Goal: Transaction & Acquisition: Purchase product/service

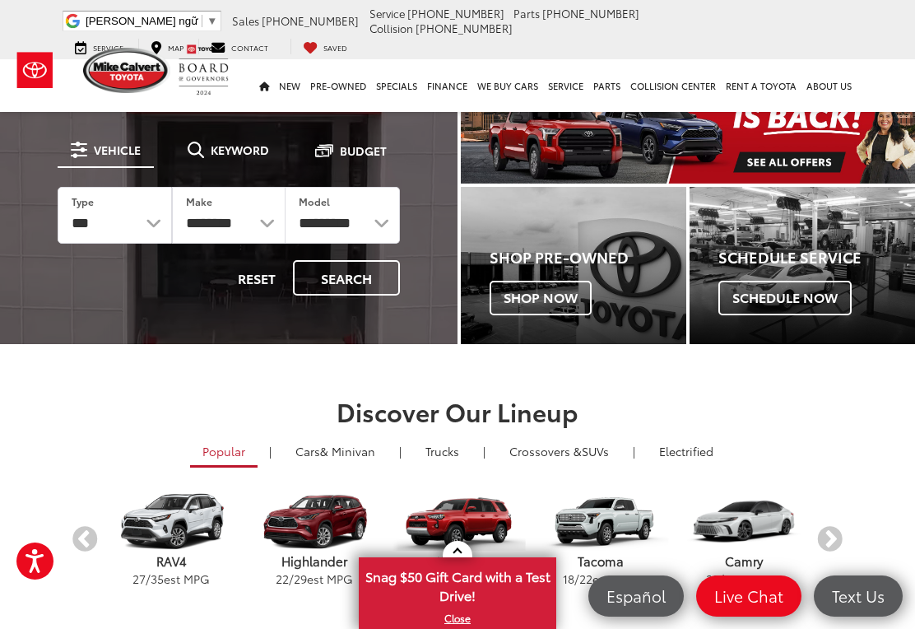
scroll to position [53, 0]
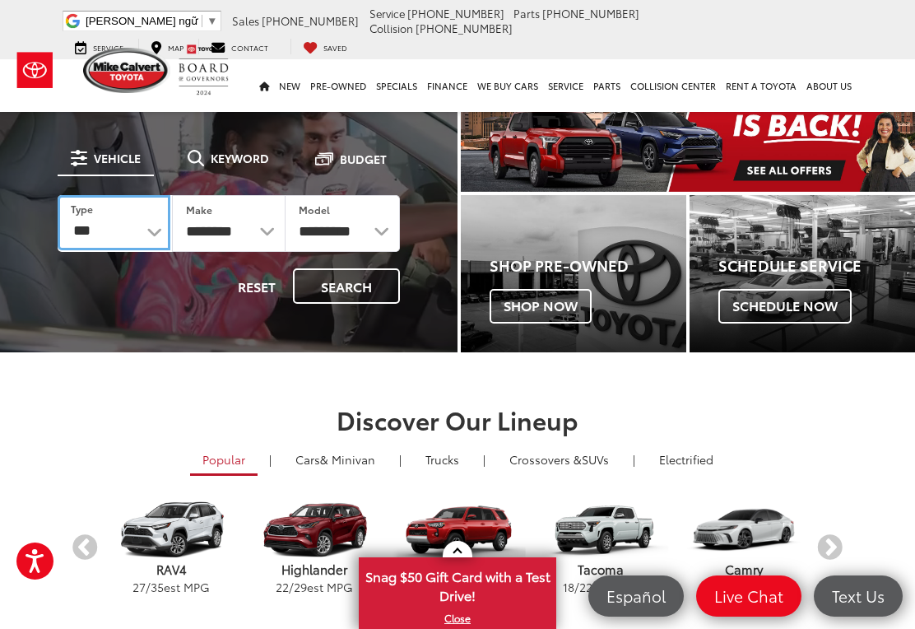
click at [135, 239] on select "*** *** **** *********" at bounding box center [114, 222] width 113 height 55
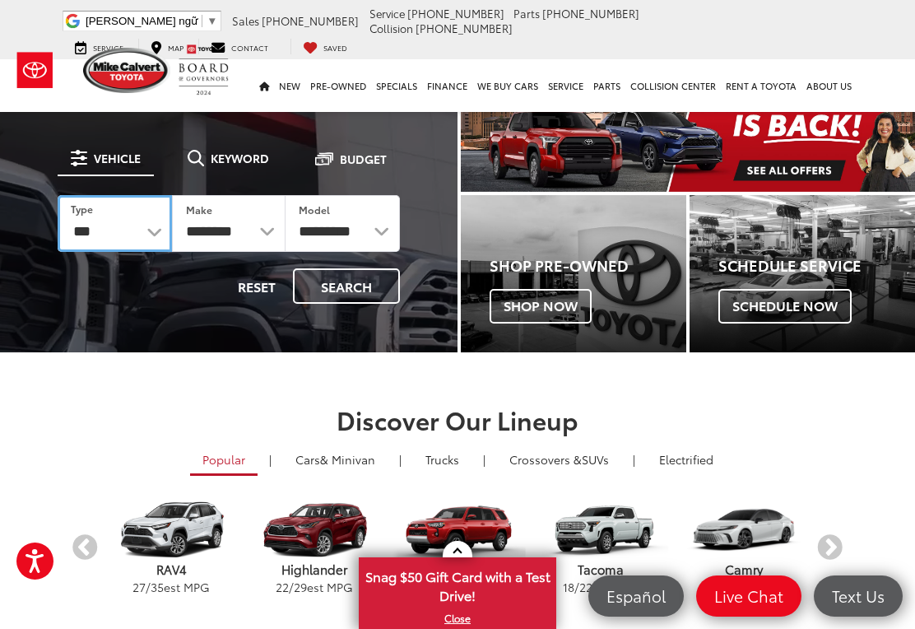
select select "******"
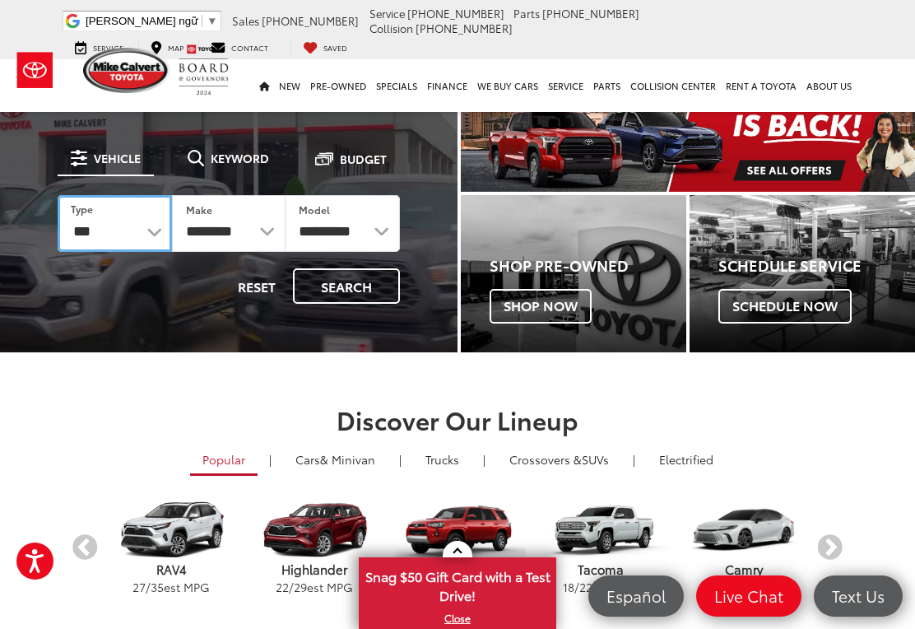
select select "******"
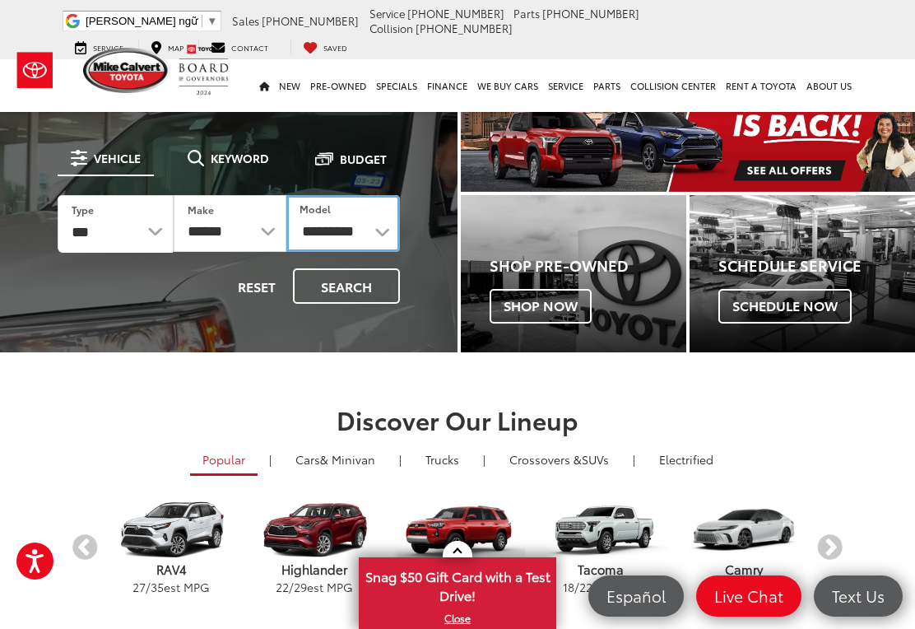
click at [340, 239] on select "**********" at bounding box center [343, 223] width 114 height 57
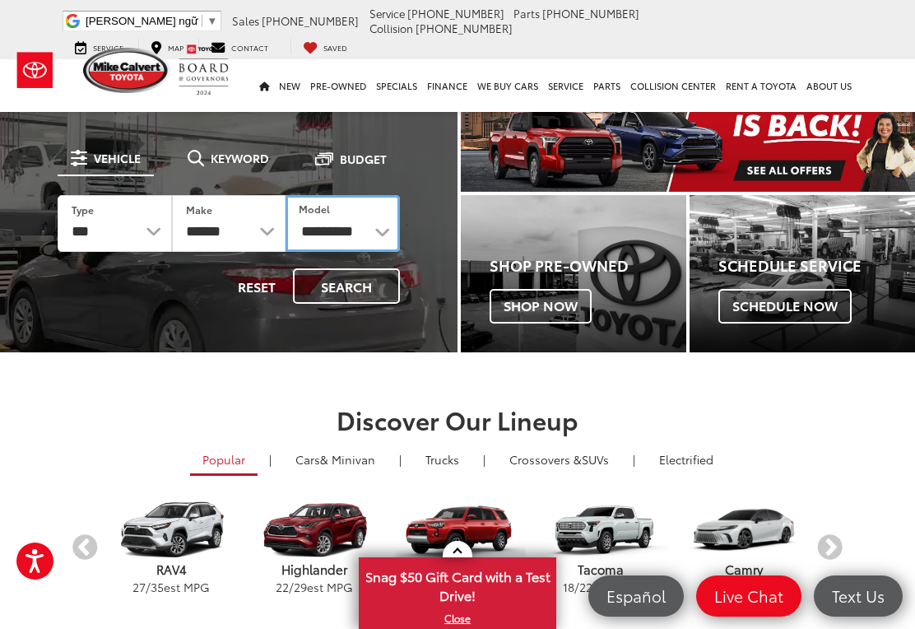
select select "****"
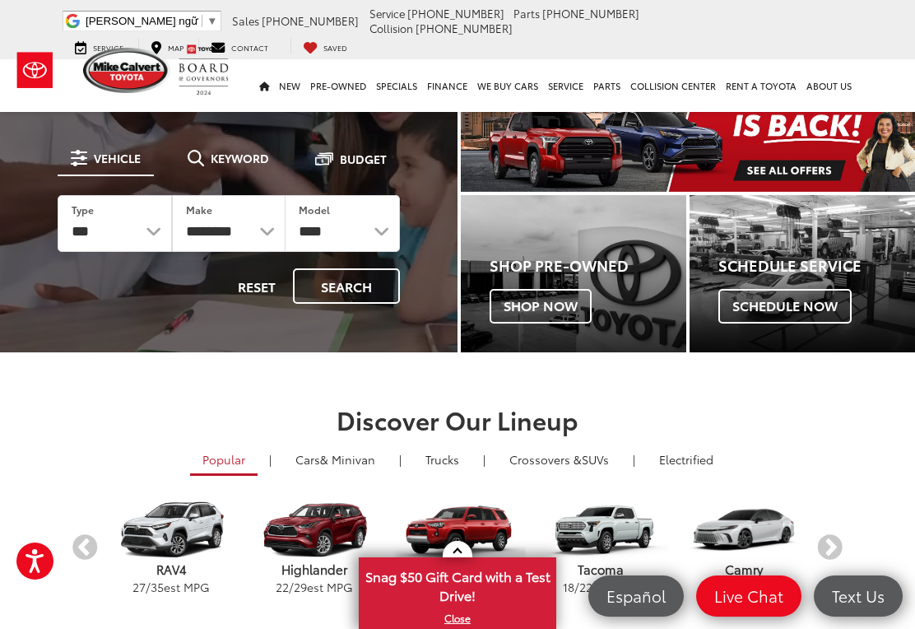
click at [327, 291] on button "Search" at bounding box center [346, 285] width 107 height 35
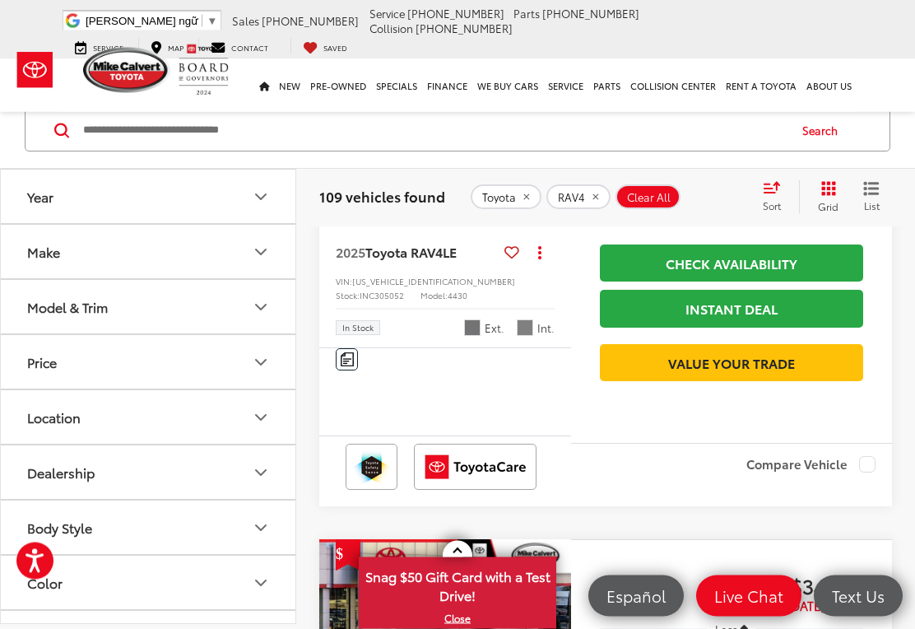
scroll to position [278, 0]
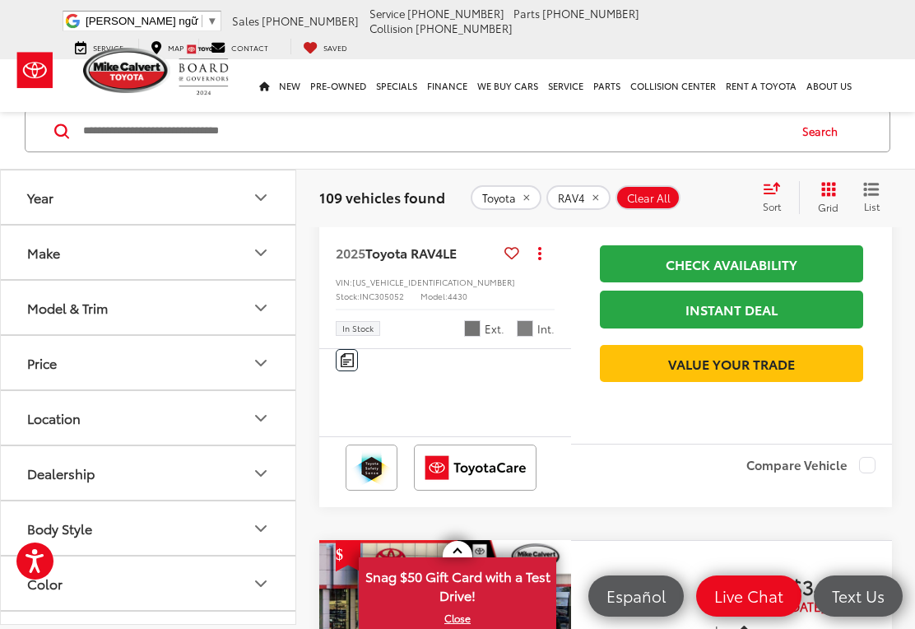
click at [772, 202] on span "Sort" at bounding box center [772, 206] width 18 height 14
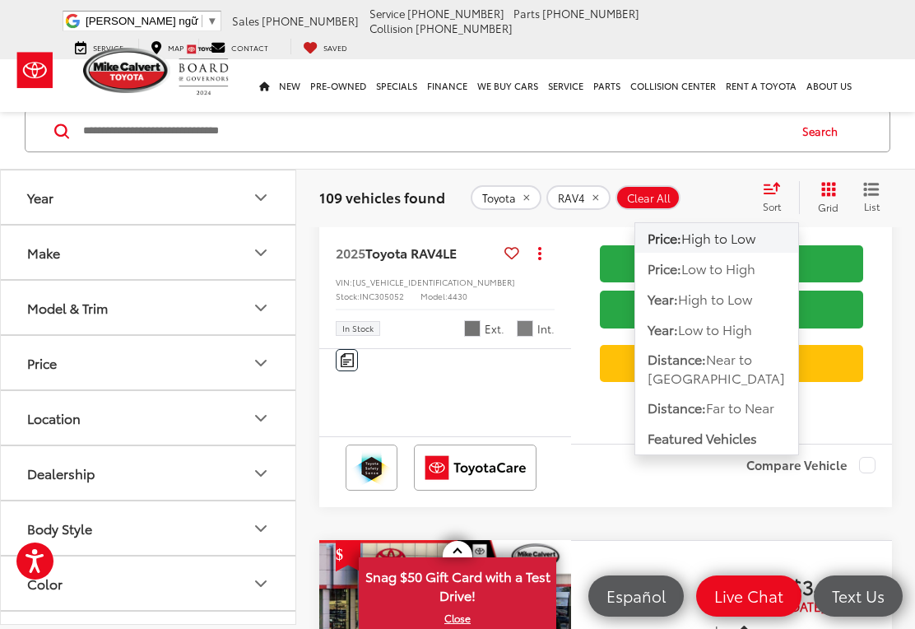
click at [320, 205] on span "109 vehicles found" at bounding box center [382, 197] width 126 height 20
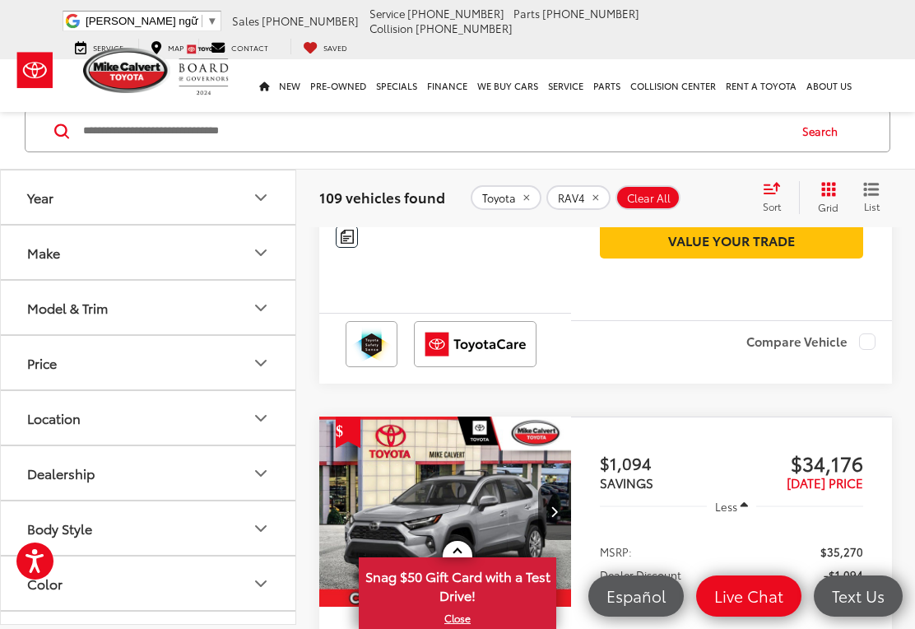
scroll to position [411, 0]
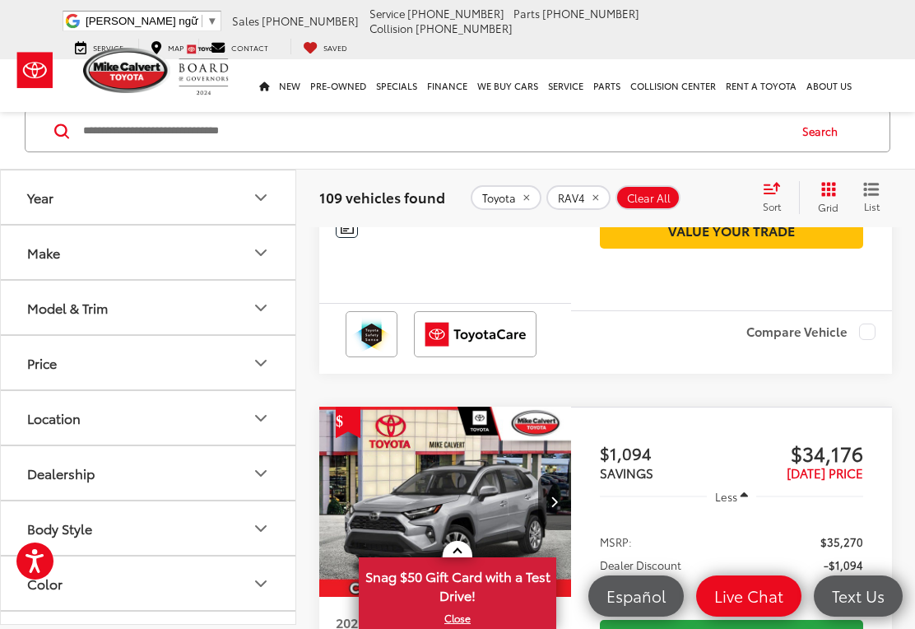
click at [93, 304] on div "Model & Trim" at bounding box center [67, 307] width 81 height 16
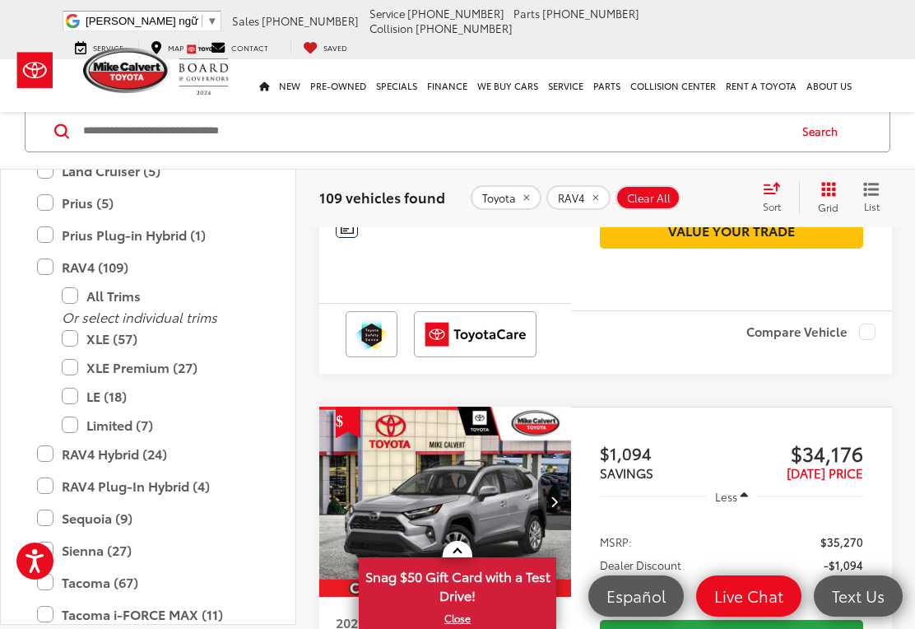
scroll to position [762, 0]
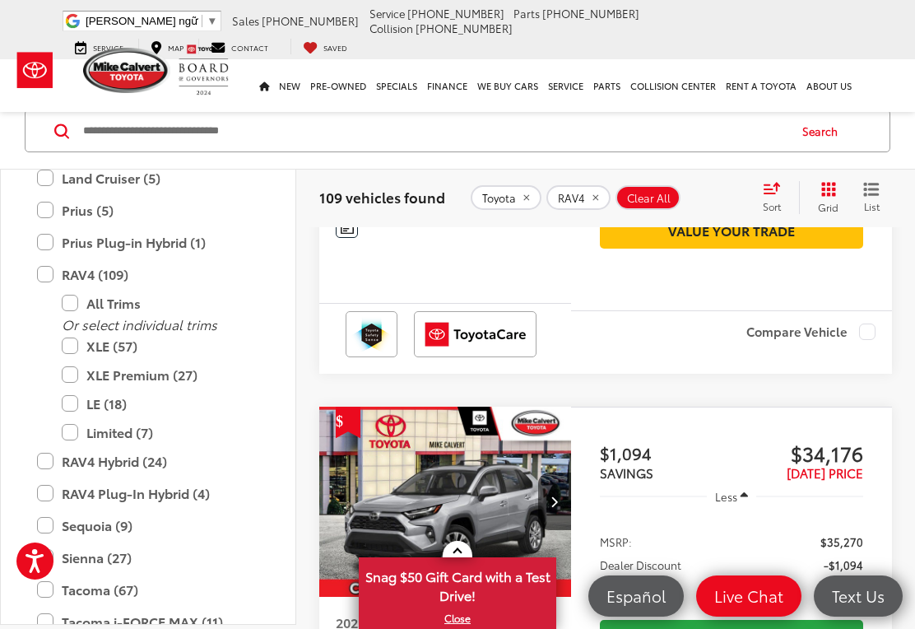
click at [77, 409] on label "LE (18)" at bounding box center [160, 403] width 197 height 29
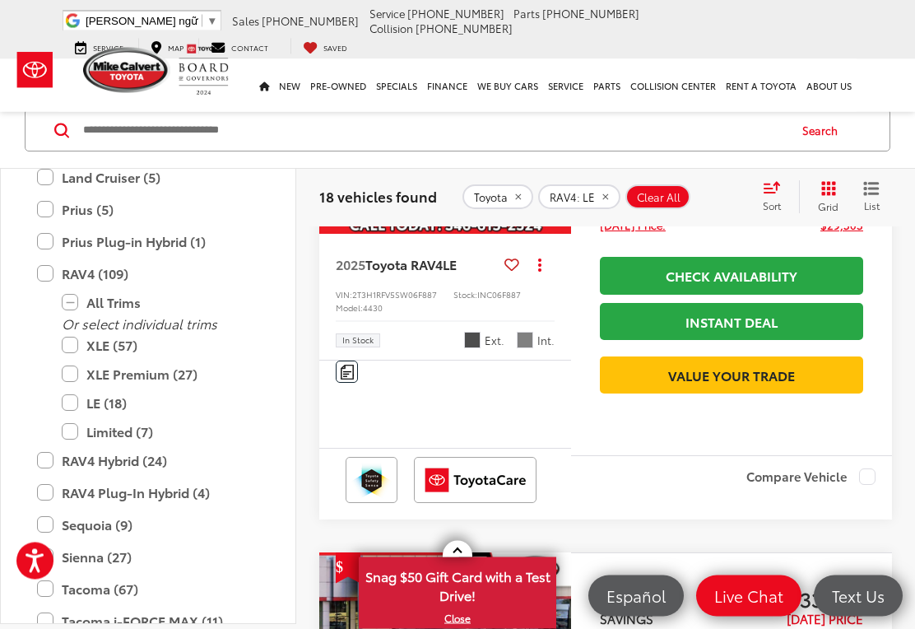
scroll to position [777, 0]
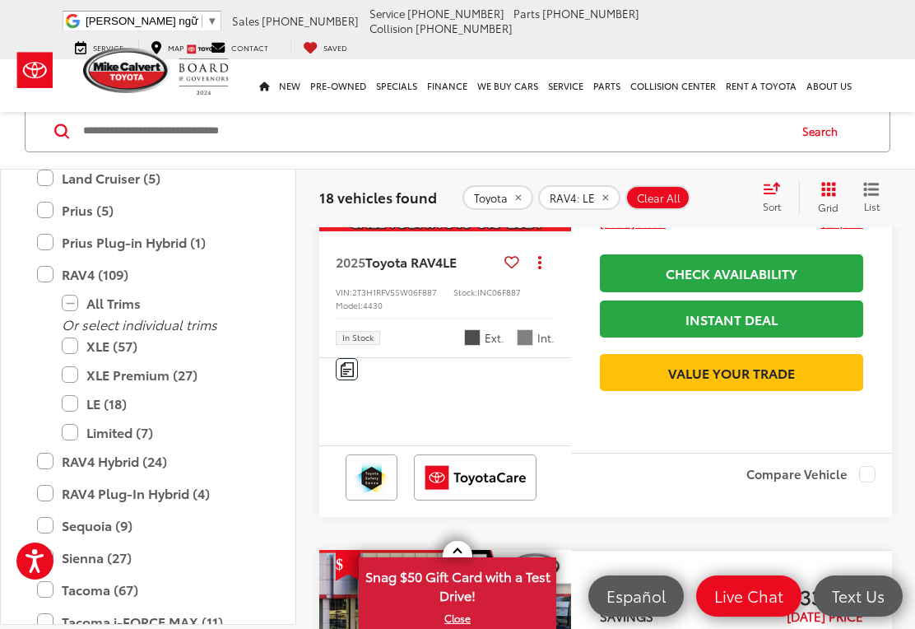
click at [74, 410] on label "LE (18)" at bounding box center [160, 403] width 197 height 29
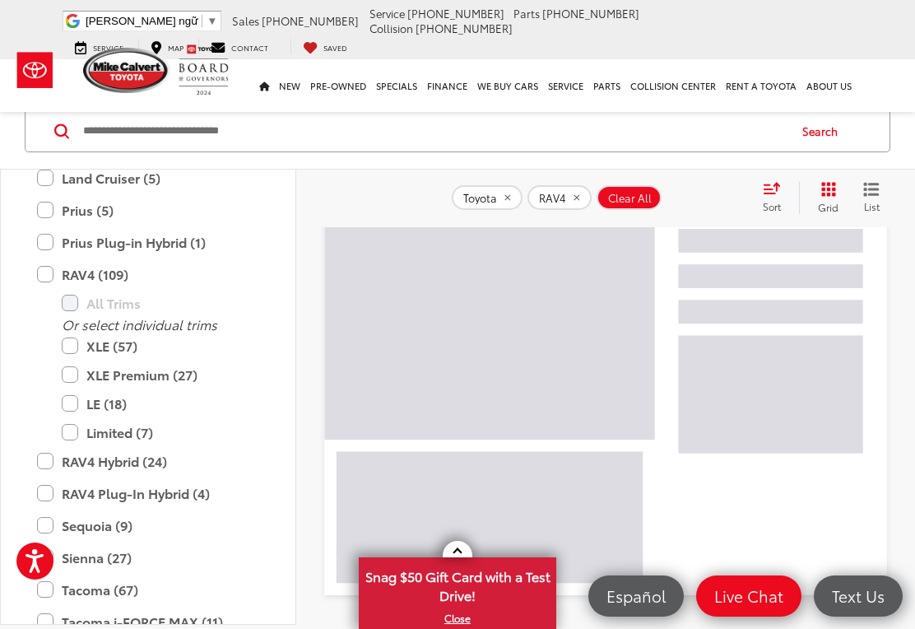
scroll to position [81, 0]
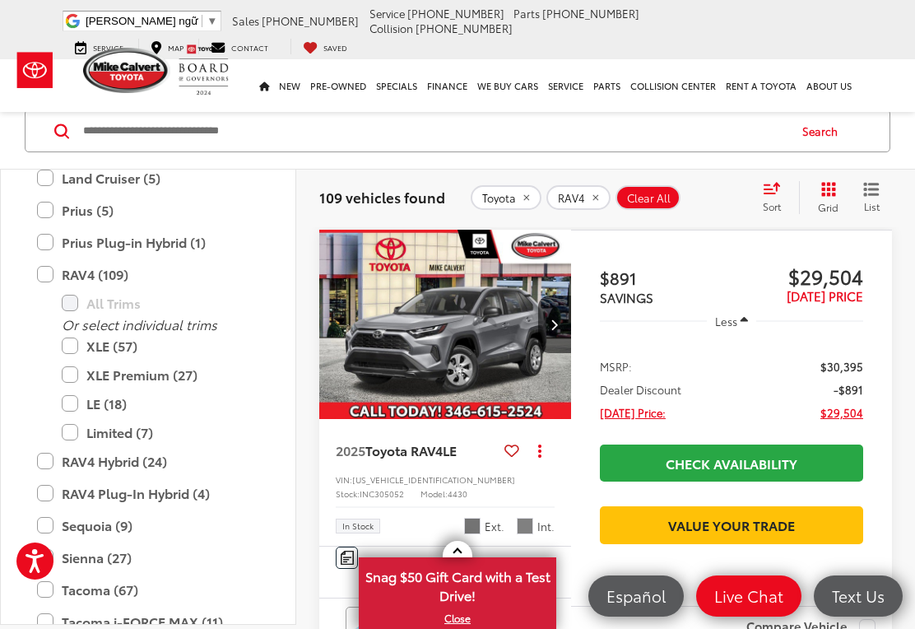
click at [82, 354] on label "XLE (57)" at bounding box center [160, 346] width 197 height 29
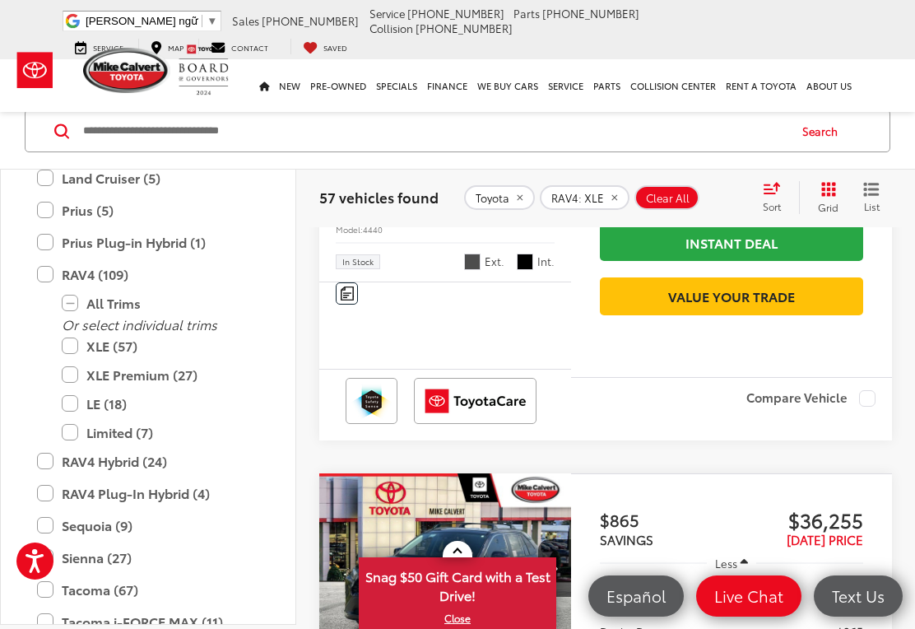
scroll to position [1864, 0]
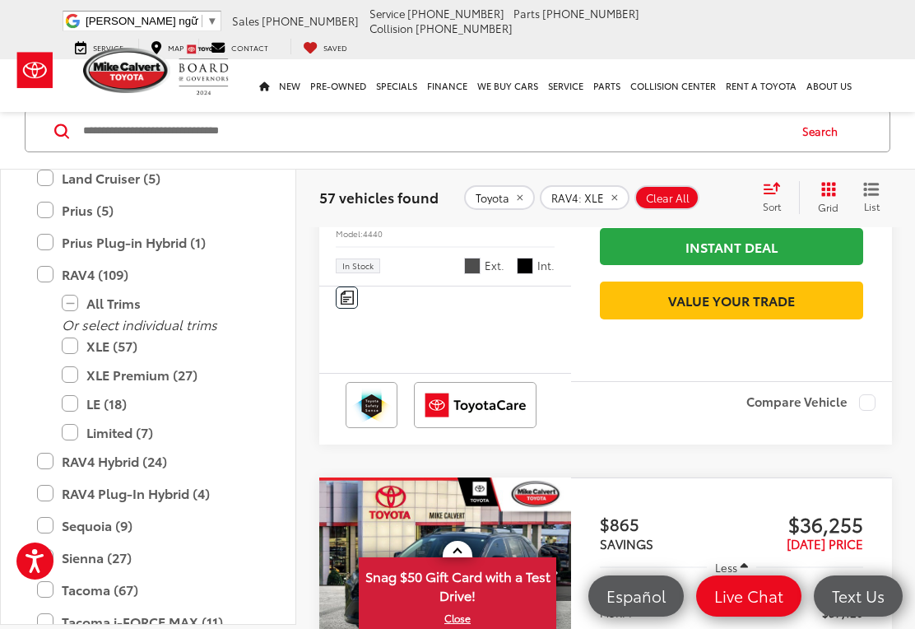
click at [341, 304] on img "Comments" at bounding box center [347, 297] width 13 height 14
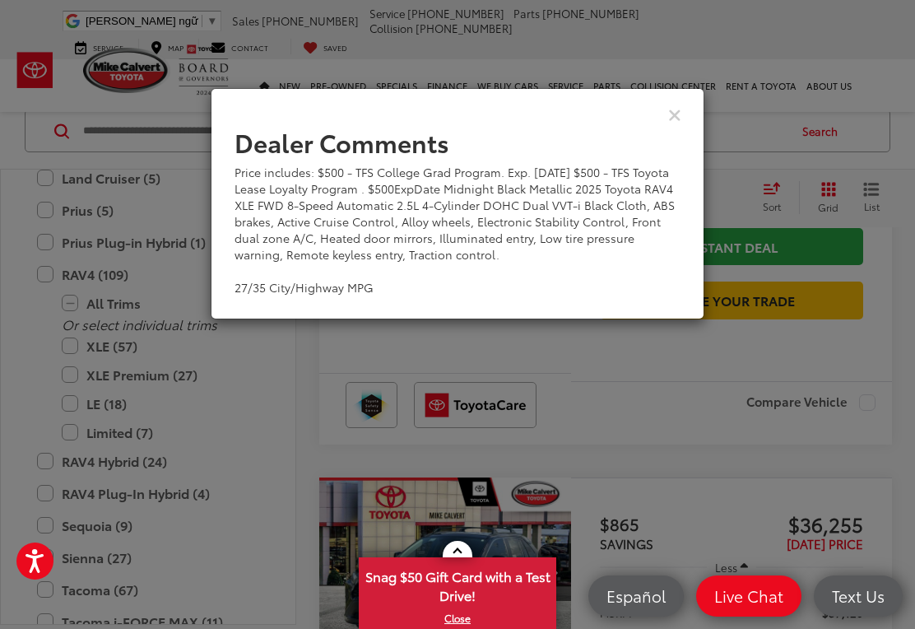
click at [671, 123] on button "Close" at bounding box center [674, 113] width 13 height 17
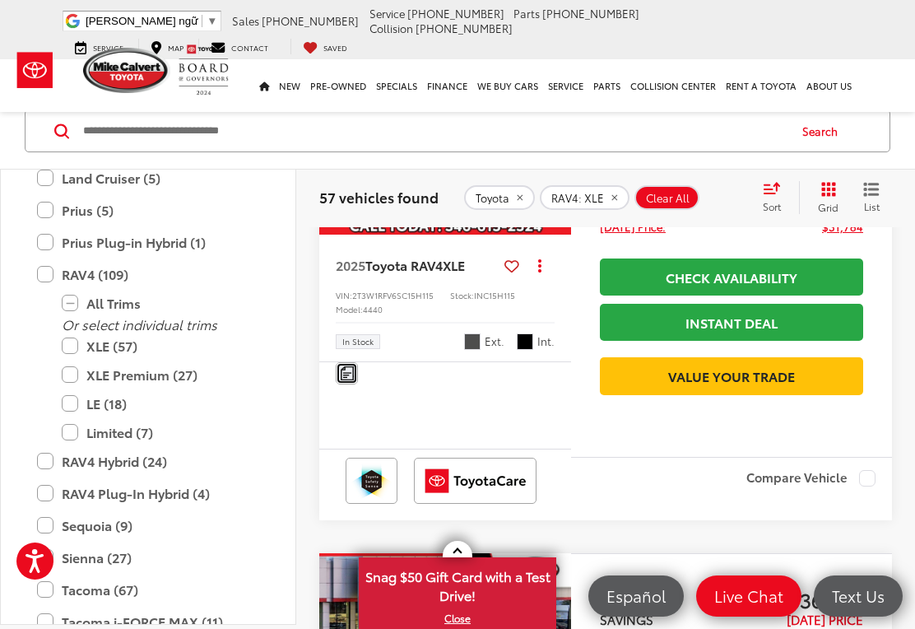
scroll to position [1767, 0]
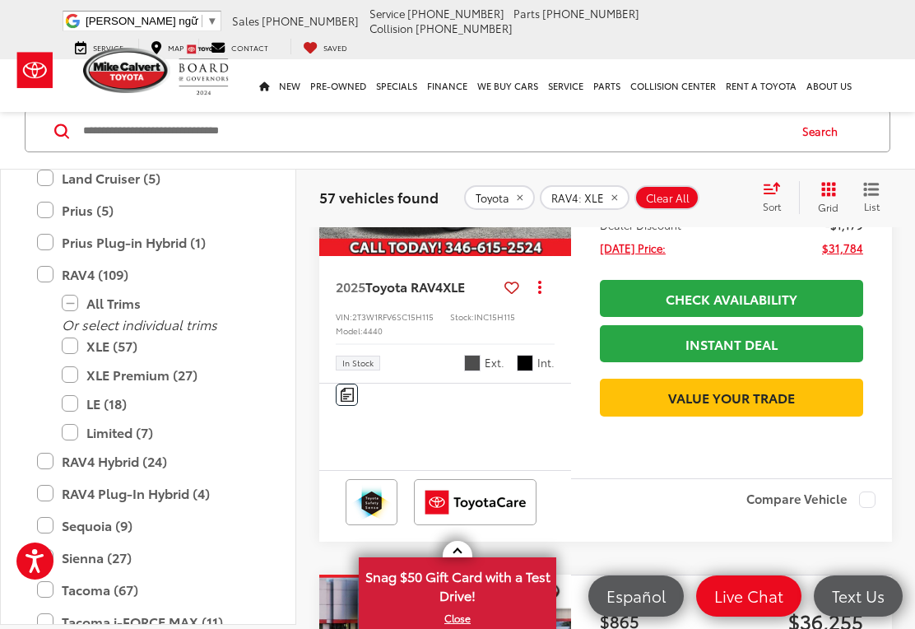
click at [366, 258] on img "2025 Toyota RAV4 XLE 0" at bounding box center [445, 162] width 254 height 191
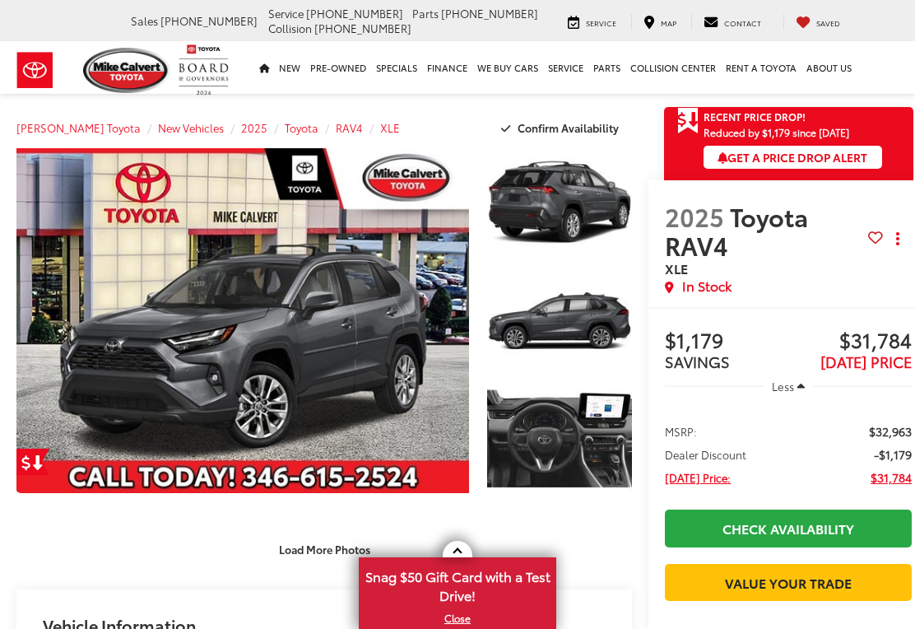
click at [99, 397] on link "Expand Photo 0" at bounding box center [242, 320] width 452 height 345
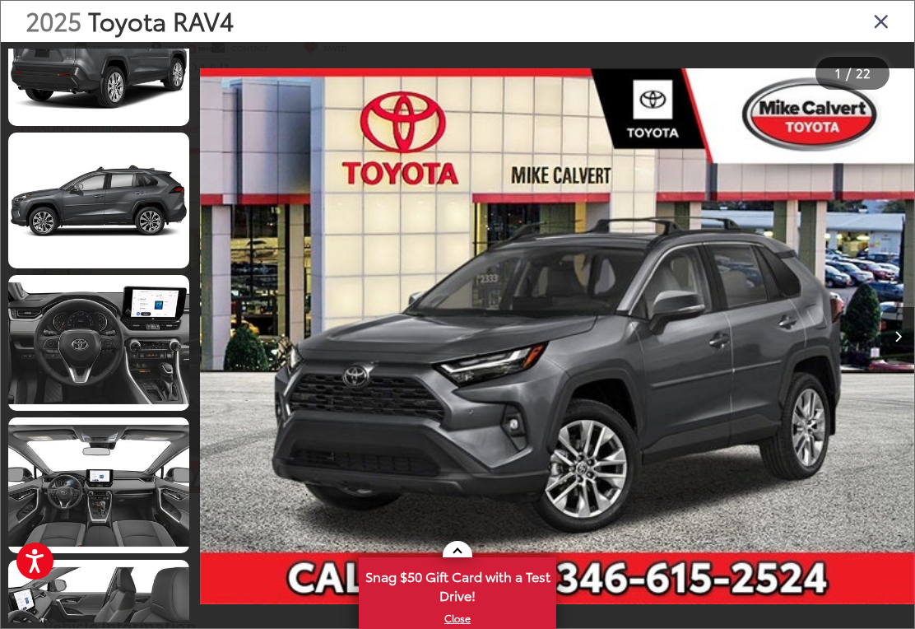
click at [56, 374] on link at bounding box center [98, 343] width 181 height 136
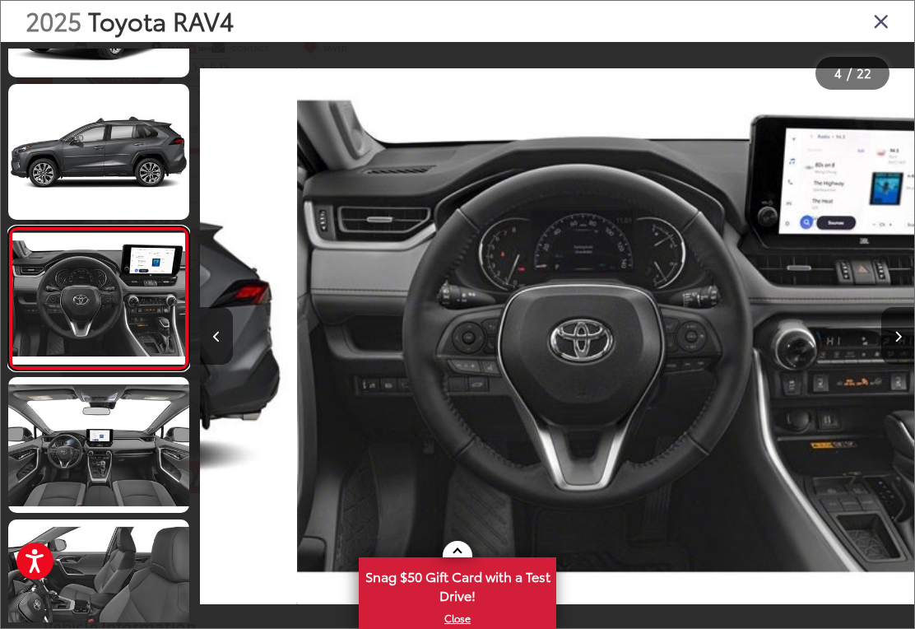
scroll to position [0, 2142]
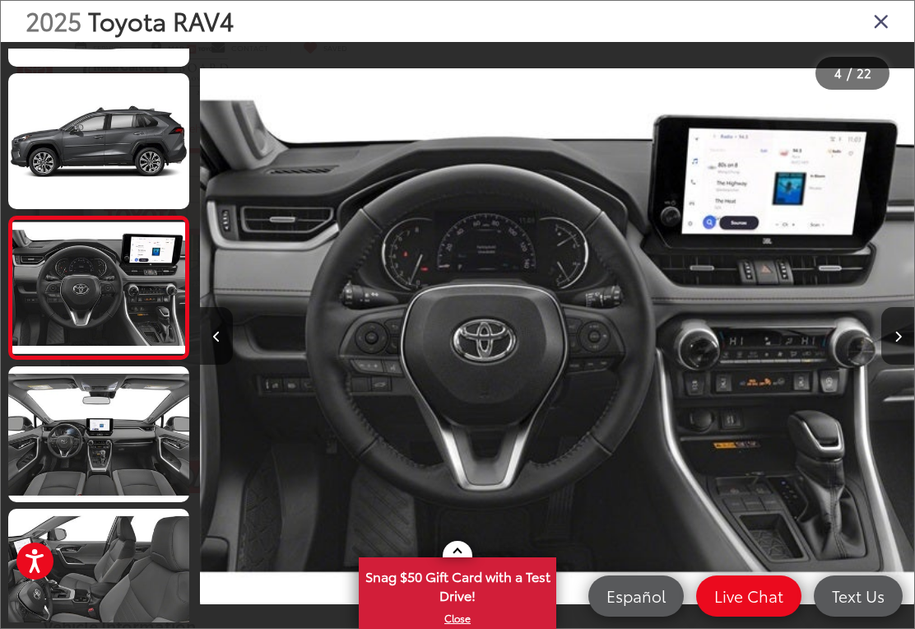
click at [72, 462] on link at bounding box center [98, 434] width 181 height 136
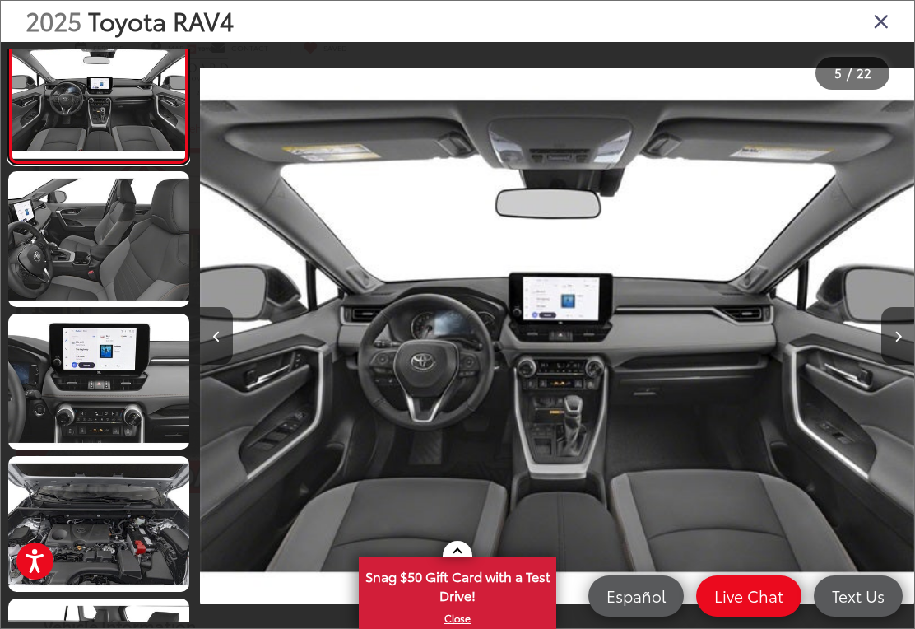
scroll to position [598, 0]
click at [79, 270] on link at bounding box center [98, 239] width 181 height 136
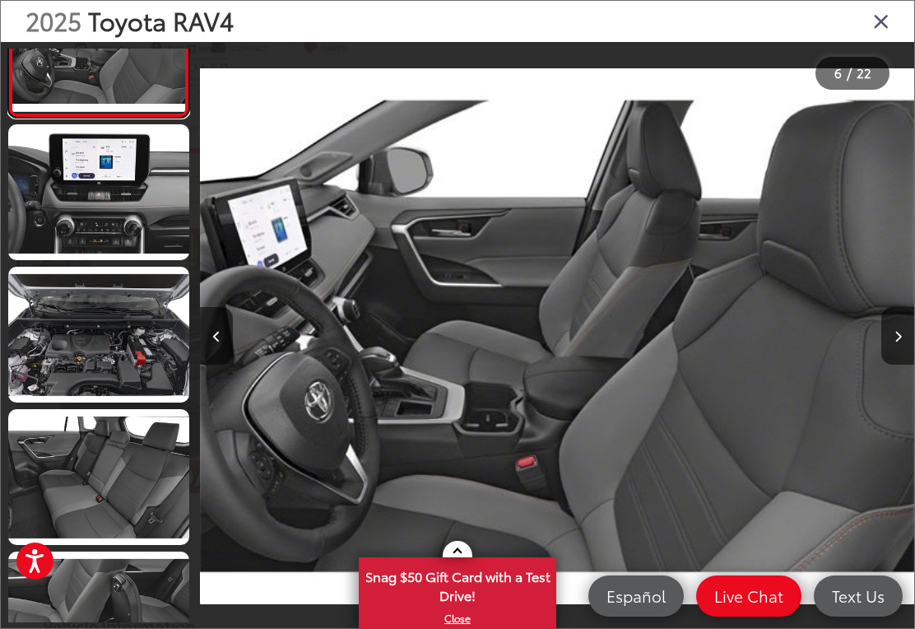
scroll to position [806, 0]
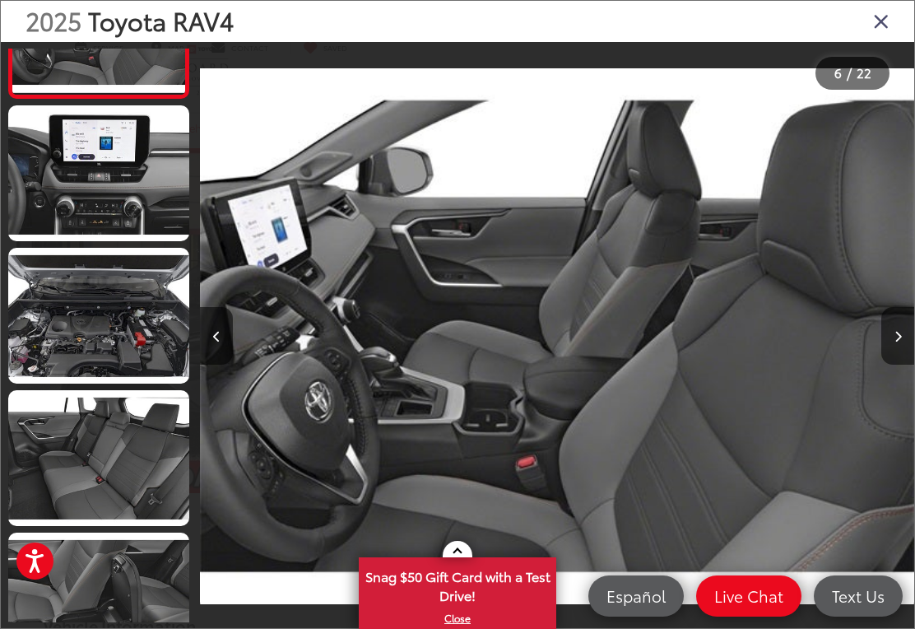
click at [55, 345] on link at bounding box center [98, 316] width 181 height 136
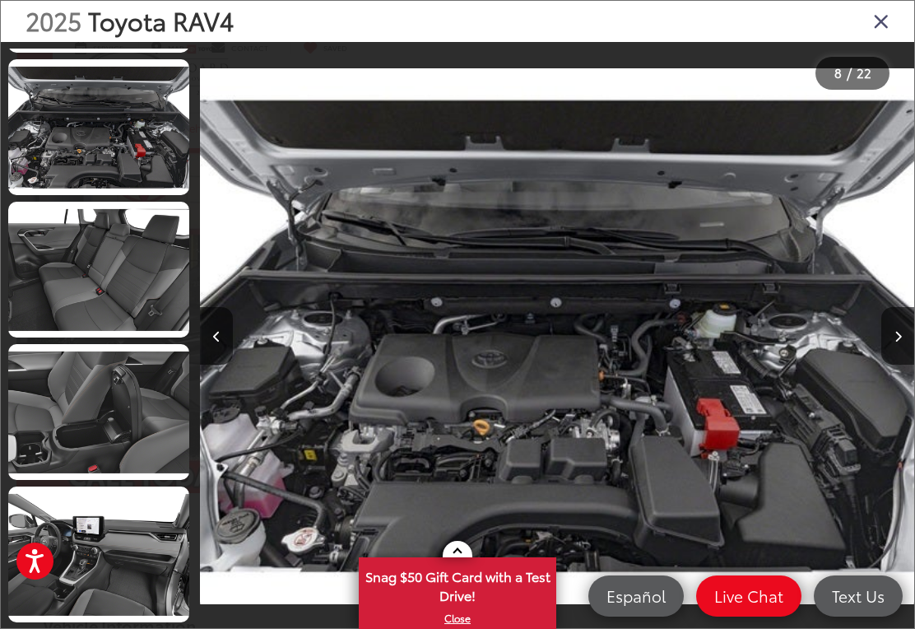
scroll to position [2560, 0]
click at [878, 30] on icon "Close gallery" at bounding box center [881, 20] width 16 height 21
